Goal: Navigation & Orientation: Find specific page/section

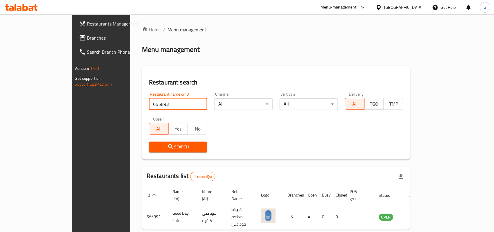
click at [419, 8] on div "[GEOGRAPHIC_DATA]" at bounding box center [404, 7] width 39 height 6
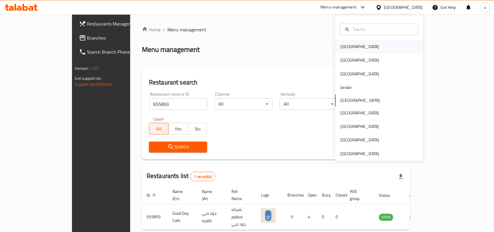
click at [344, 47] on div "Bahrain" at bounding box center [360, 47] width 39 height 6
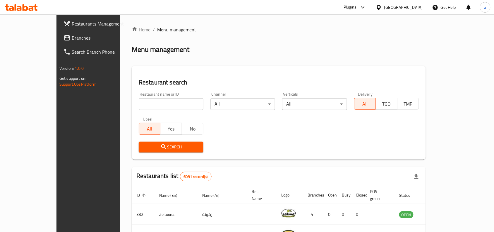
drag, startPoint x: 33, startPoint y: 37, endPoint x: 14, endPoint y: 37, distance: 19.3
click at [72, 37] on span "Branches" at bounding box center [103, 37] width 63 height 7
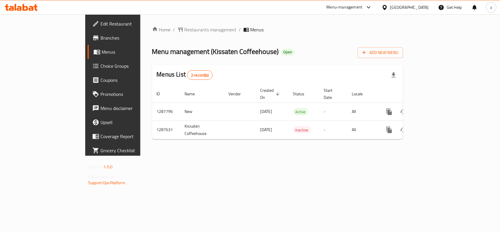
click at [412, 10] on div "[GEOGRAPHIC_DATA]" at bounding box center [409, 7] width 39 height 6
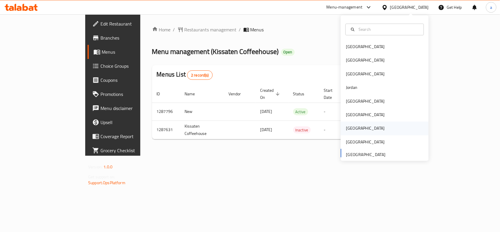
click at [346, 127] on div "[GEOGRAPHIC_DATA]" at bounding box center [365, 128] width 39 height 6
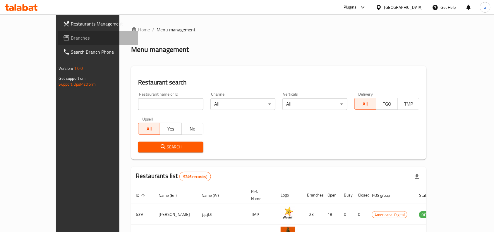
click at [71, 34] on span "Branches" at bounding box center [102, 37] width 63 height 7
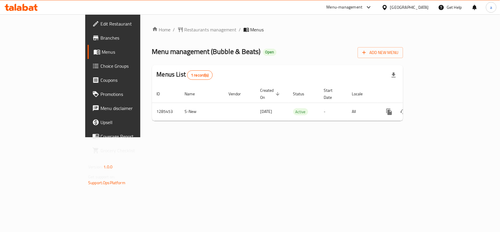
click at [422, 7] on div "[GEOGRAPHIC_DATA]" at bounding box center [409, 7] width 39 height 6
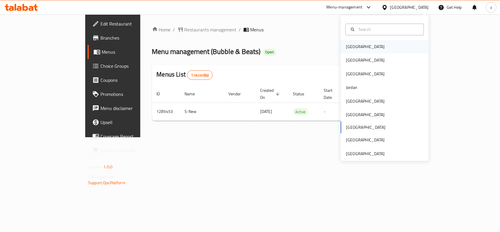
click at [346, 42] on div "[GEOGRAPHIC_DATA]" at bounding box center [365, 46] width 48 height 13
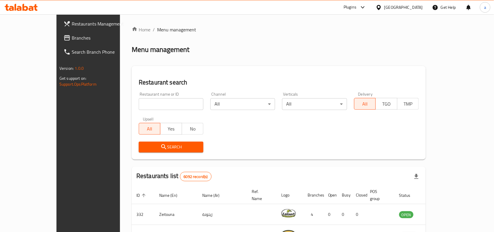
click at [72, 35] on span "Branches" at bounding box center [103, 37] width 63 height 7
